Goal: Complete application form

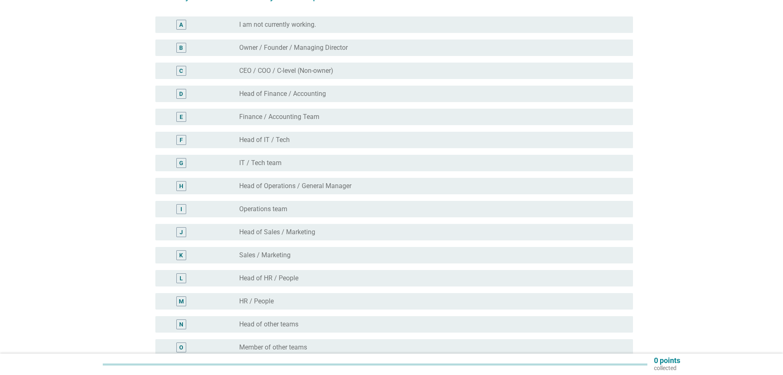
scroll to position [82, 0]
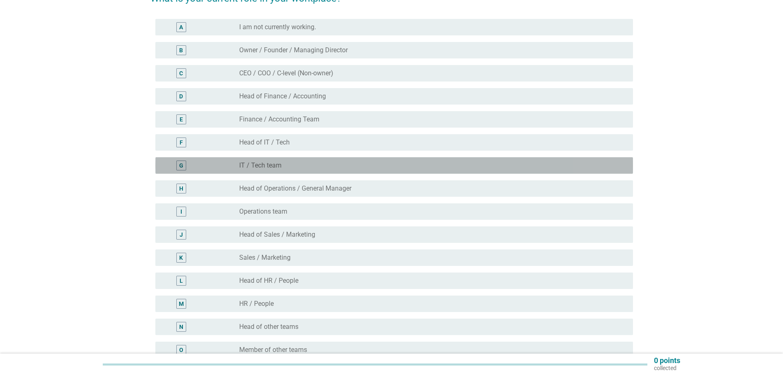
click at [367, 169] on div "radio_button_unchecked IT / Tech team" at bounding box center [432, 165] width 387 height 10
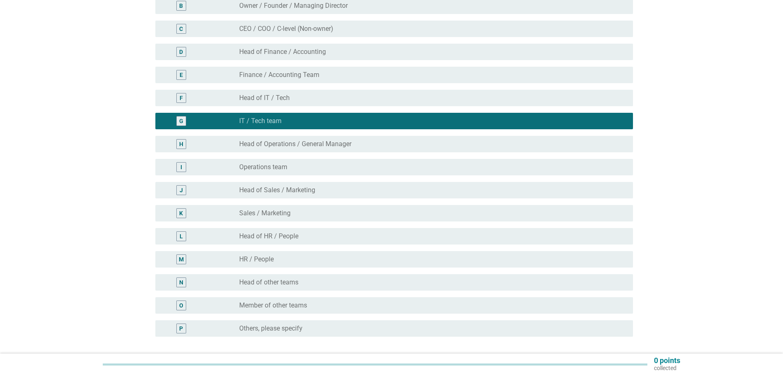
scroll to position [196, 0]
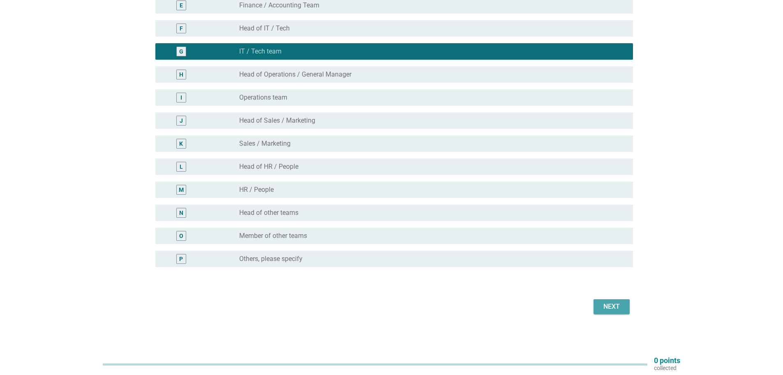
click at [601, 313] on button "Next" at bounding box center [612, 306] width 36 height 15
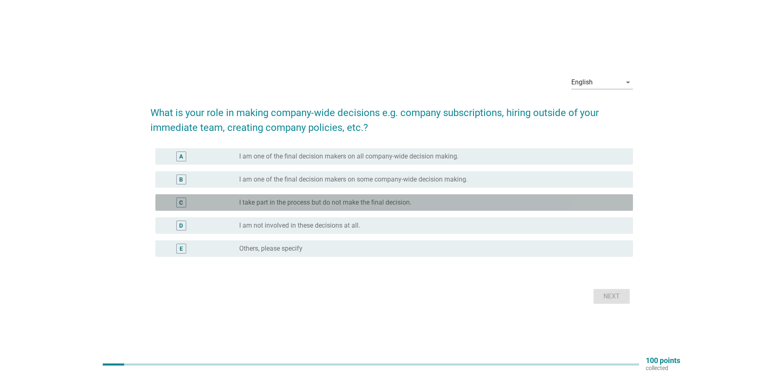
click at [317, 201] on label "I take part in the process but do not make the final decision." at bounding box center [325, 202] width 172 height 8
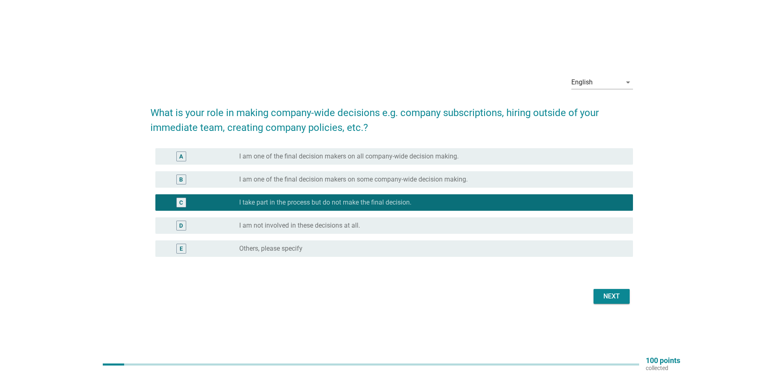
click at [321, 176] on label "I am one of the final decision makers on some company-wide decision making." at bounding box center [353, 179] width 229 height 8
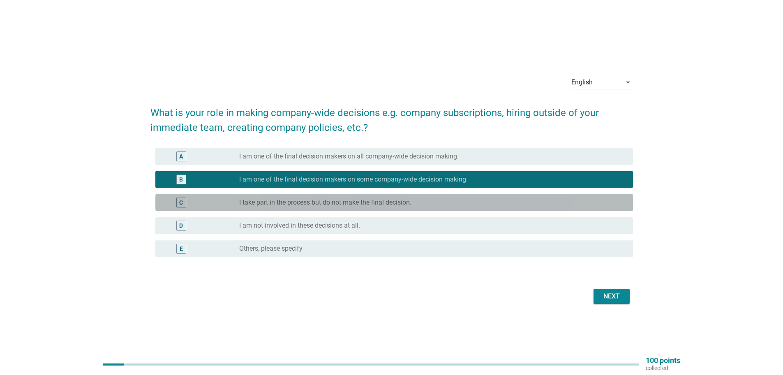
click at [344, 196] on div "C radio_button_unchecked I take part in the process but do not make the final d…" at bounding box center [394, 202] width 478 height 16
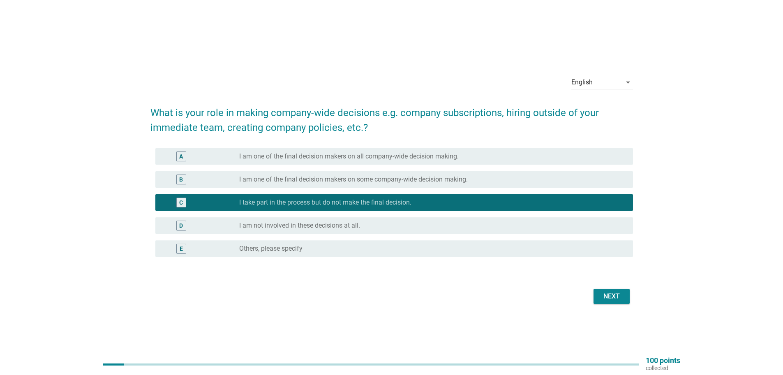
click at [616, 300] on div "Next" at bounding box center [611, 296] width 23 height 10
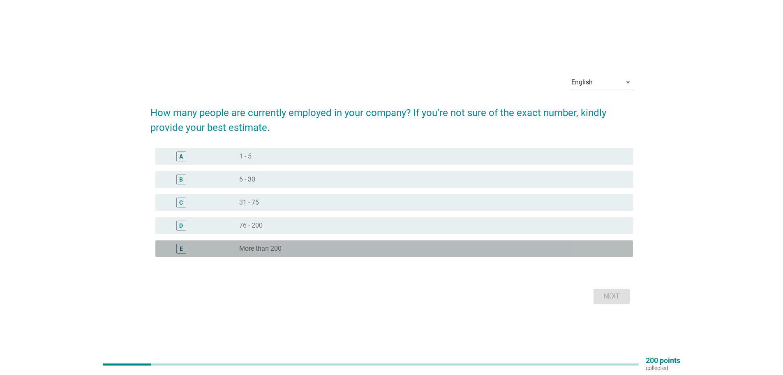
click at [341, 250] on div "radio_button_unchecked More than 200" at bounding box center [429, 248] width 381 height 8
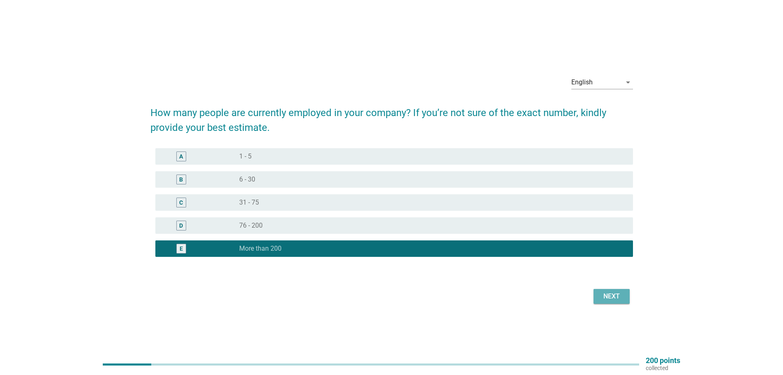
drag, startPoint x: 614, startPoint y: 299, endPoint x: 547, endPoint y: 297, distance: 66.6
click at [614, 299] on div "Next" at bounding box center [611, 296] width 23 height 10
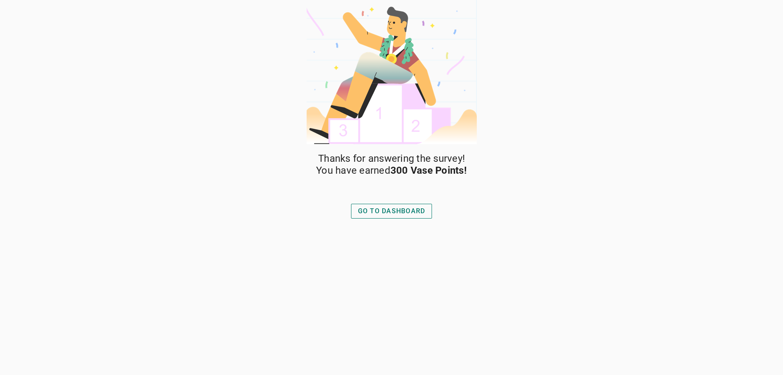
click at [404, 218] on button "GO TO DASHBOARD" at bounding box center [391, 211] width 81 height 15
